Goal: Information Seeking & Learning: Compare options

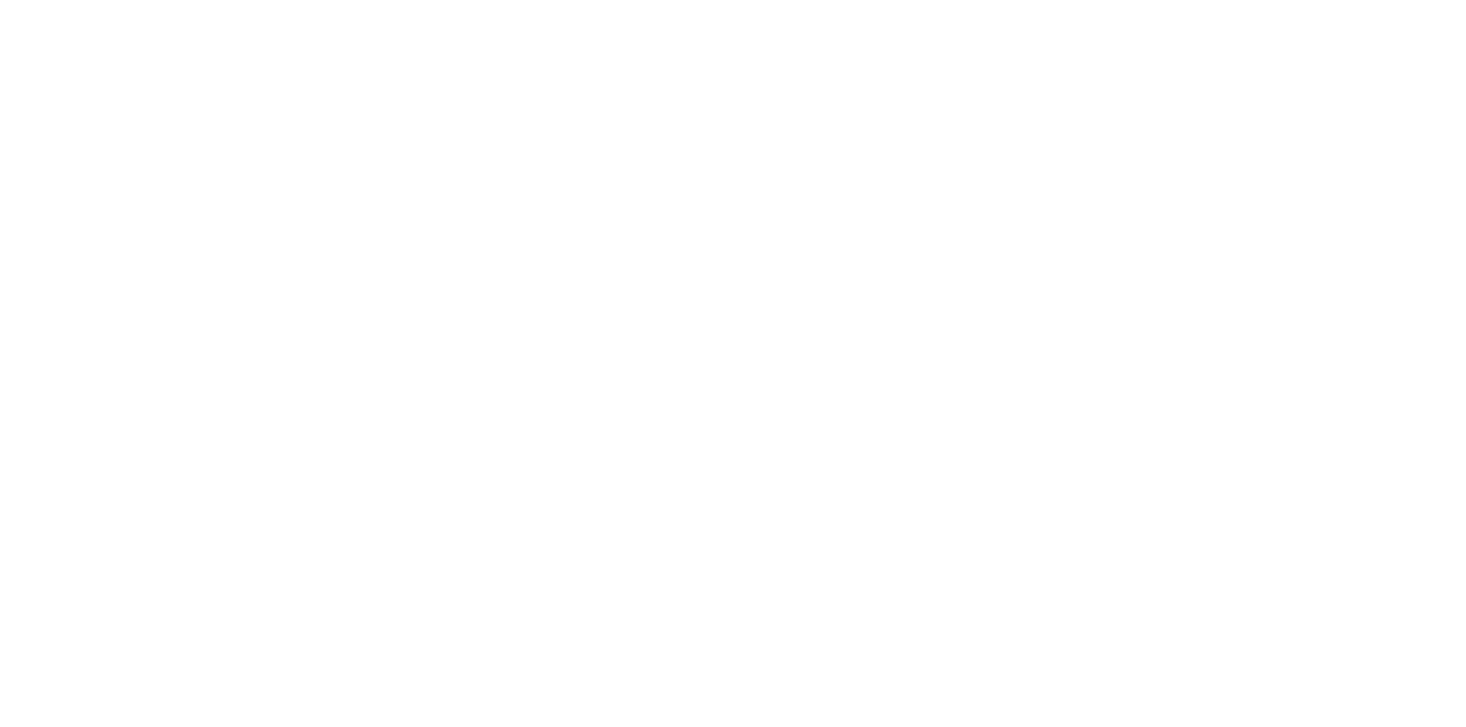
select select "******"
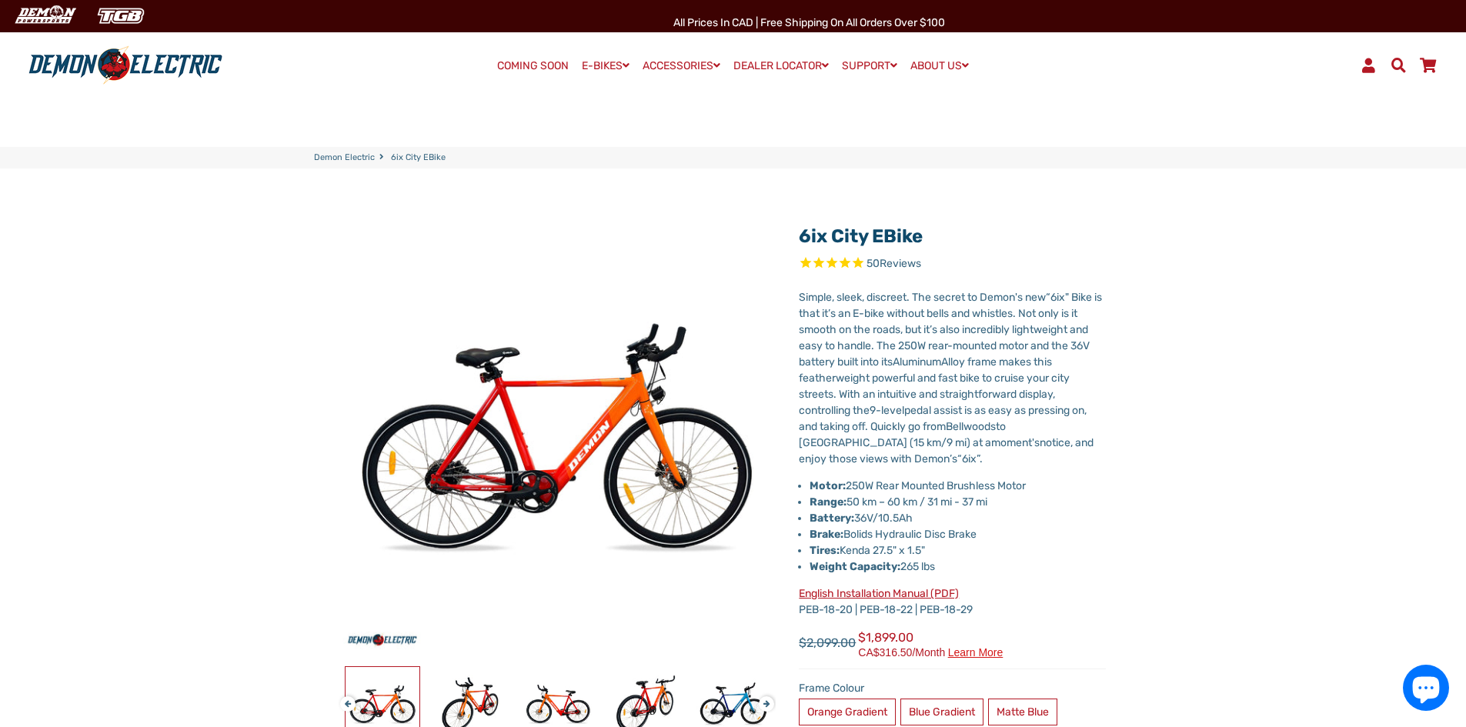
click at [1011, 493] on li "Motor: 250W Rear Mounted Brushless Motor" at bounding box center [958, 486] width 296 height 16
